Goal: Information Seeking & Learning: Learn about a topic

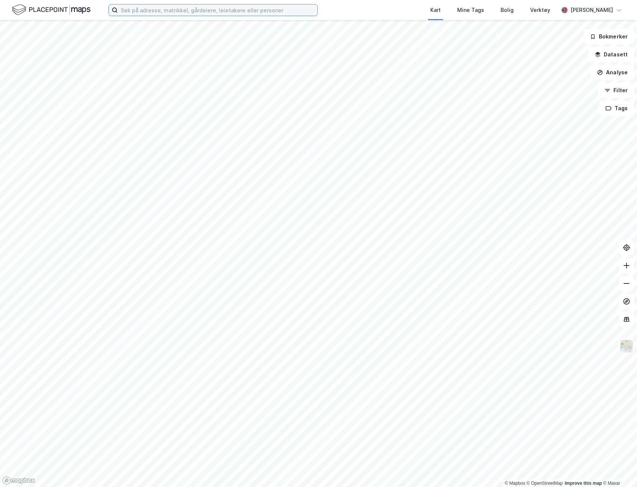
click at [174, 12] on input at bounding box center [218, 9] width 200 height 11
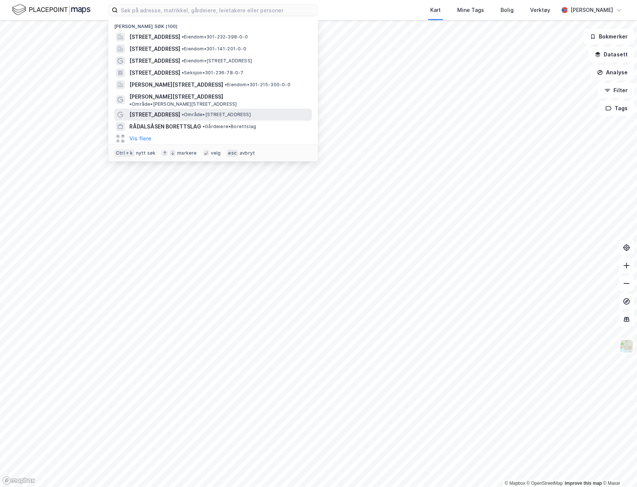
click at [178, 110] on div "[STREET_ADDRESS] • Område • [STREET_ADDRESS]" at bounding box center [219, 114] width 181 height 9
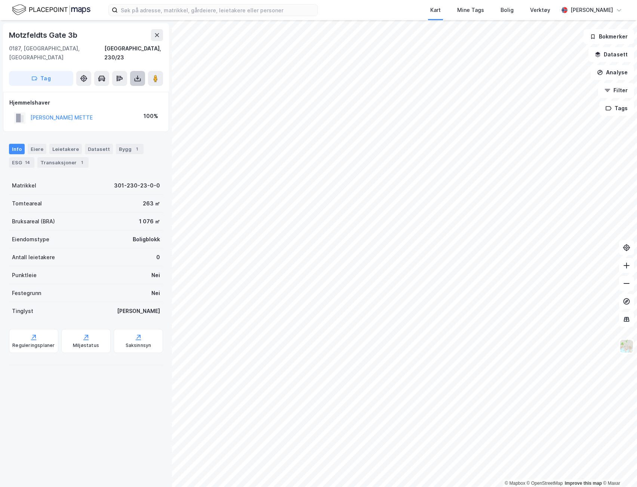
click at [140, 75] on icon at bounding box center [137, 78] width 7 height 7
click at [119, 90] on div "Last ned grunnbok" at bounding box center [100, 93] width 43 height 6
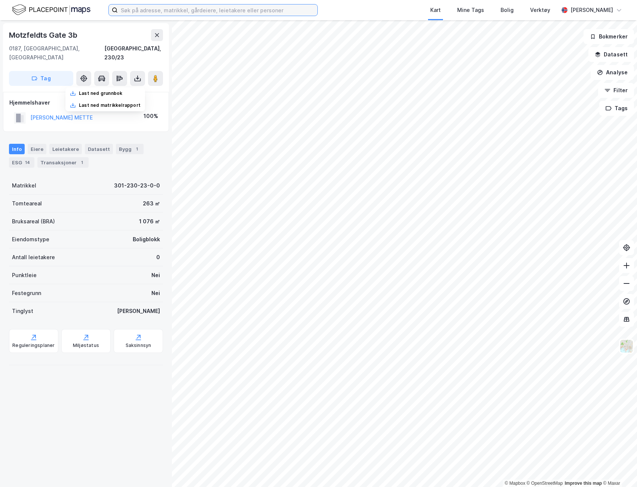
click at [196, 8] on input at bounding box center [218, 9] width 200 height 11
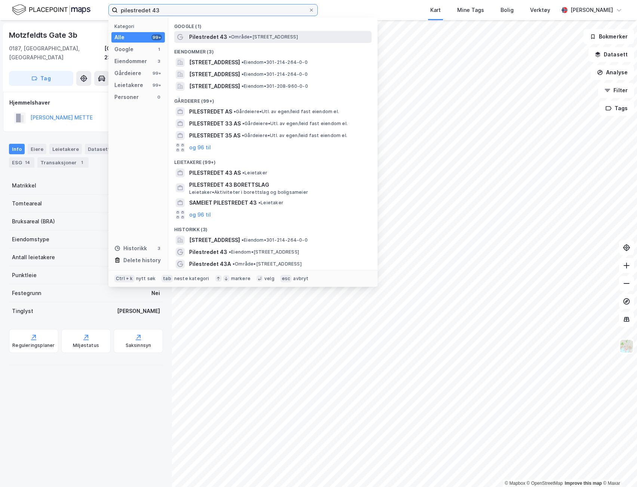
type input "pilestredet 43"
click at [218, 36] on span "Pilestredet 43" at bounding box center [208, 37] width 38 height 9
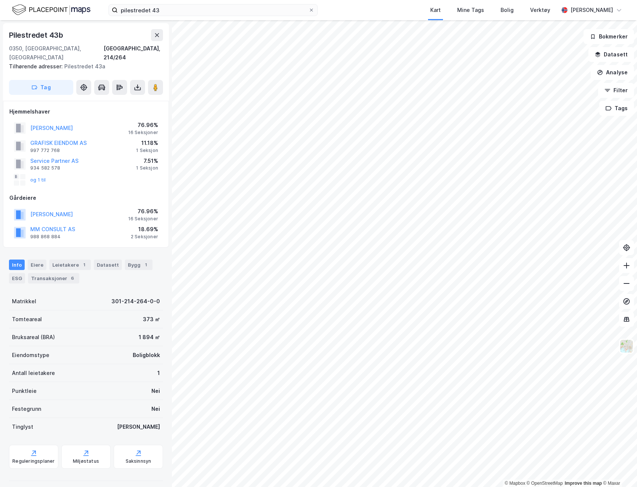
click at [143, 216] on div "16 Seksjoner" at bounding box center [143, 219] width 30 height 6
click at [0, 0] on button "og 1 til" at bounding box center [0, 0] width 0 height 0
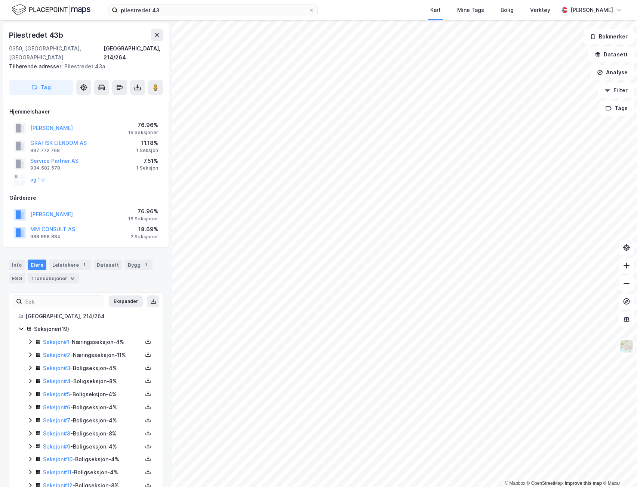
click at [31, 339] on icon at bounding box center [30, 342] width 6 height 6
click at [31, 366] on icon at bounding box center [30, 368] width 2 height 4
click at [31, 365] on icon at bounding box center [30, 368] width 6 height 6
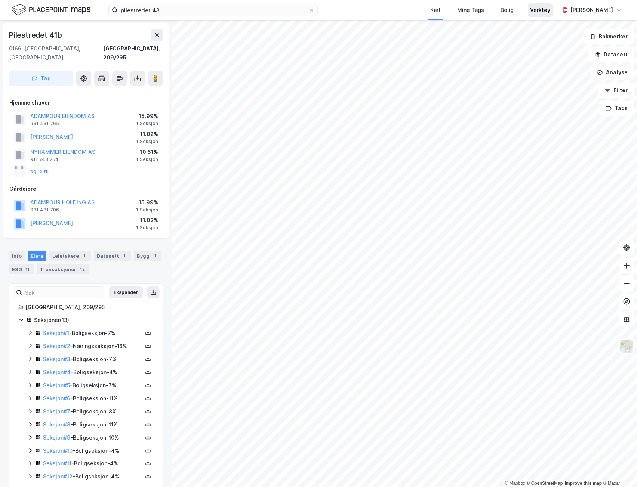
scroll to position [1, 0]
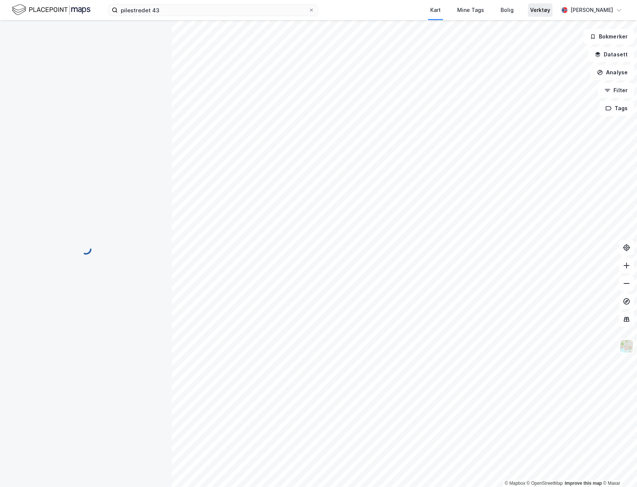
scroll to position [1, 0]
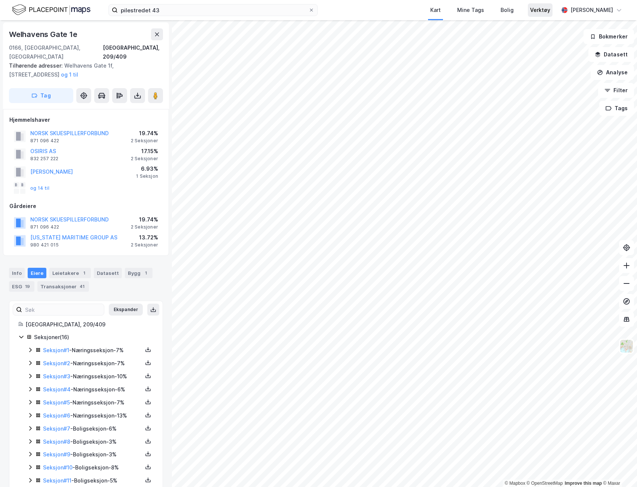
scroll to position [1, 0]
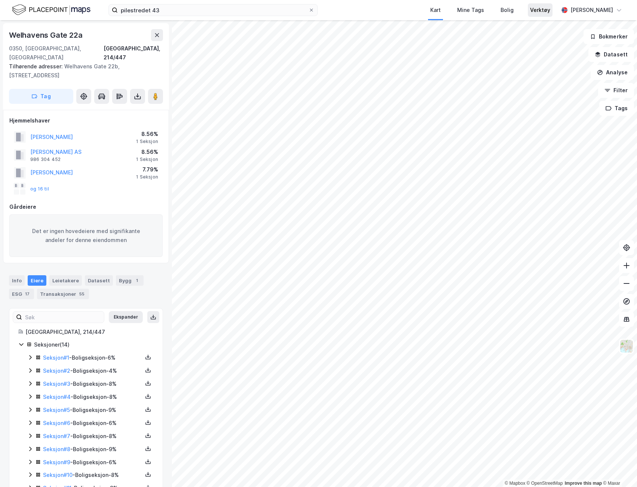
scroll to position [1, 0]
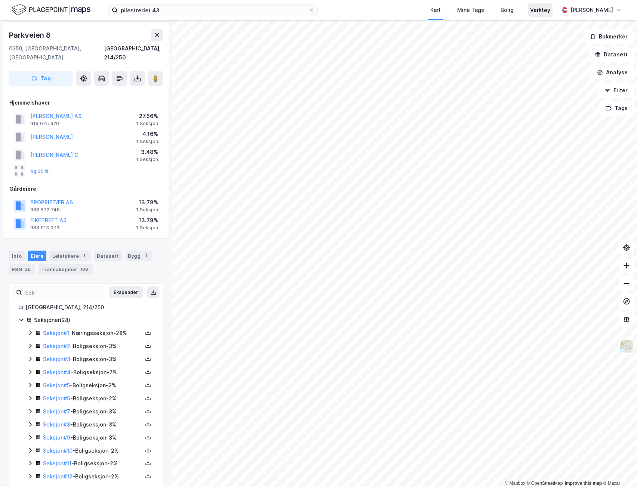
scroll to position [1, 0]
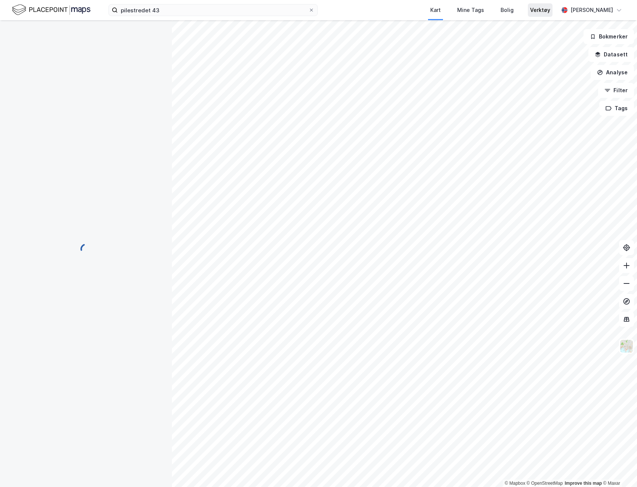
scroll to position [1, 0]
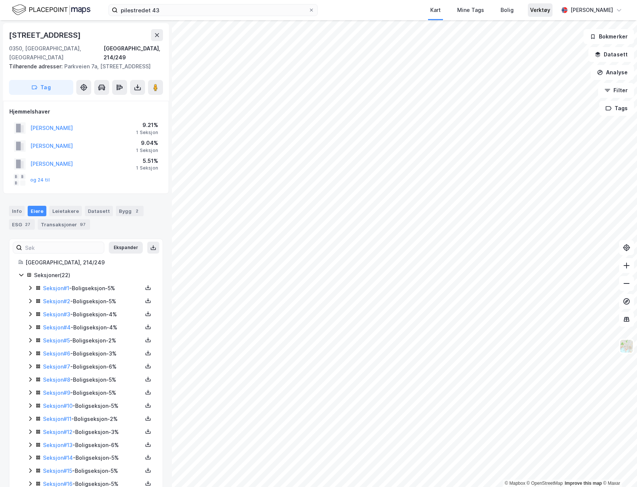
scroll to position [1, 0]
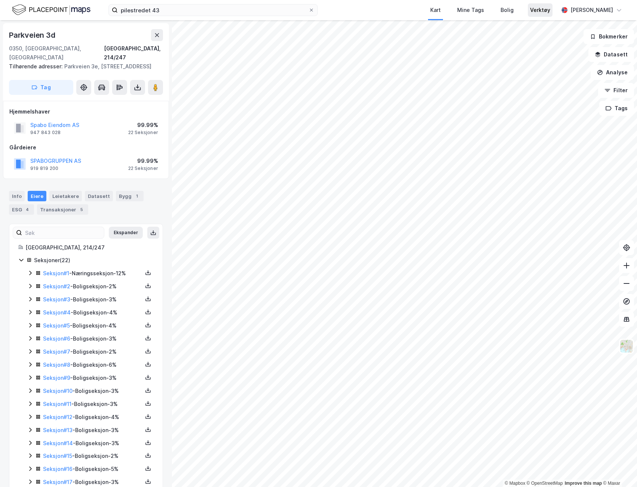
scroll to position [1, 0]
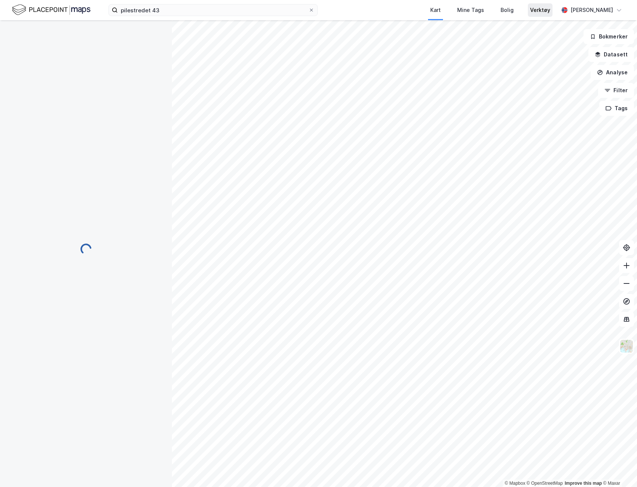
scroll to position [1, 0]
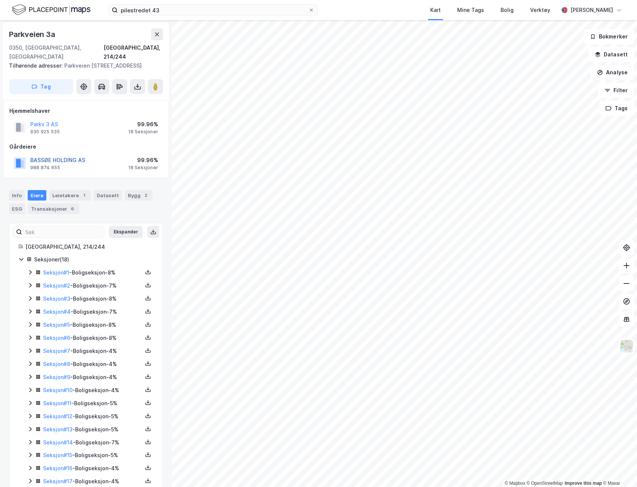
click at [0, 0] on button "BASSØE HOLDING AS" at bounding box center [0, 0] width 0 height 0
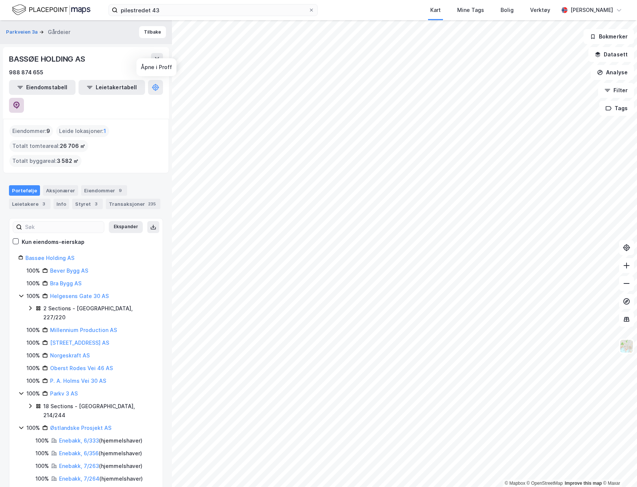
click at [20, 102] on icon at bounding box center [16, 105] width 7 height 7
